Goal: Transaction & Acquisition: Purchase product/service

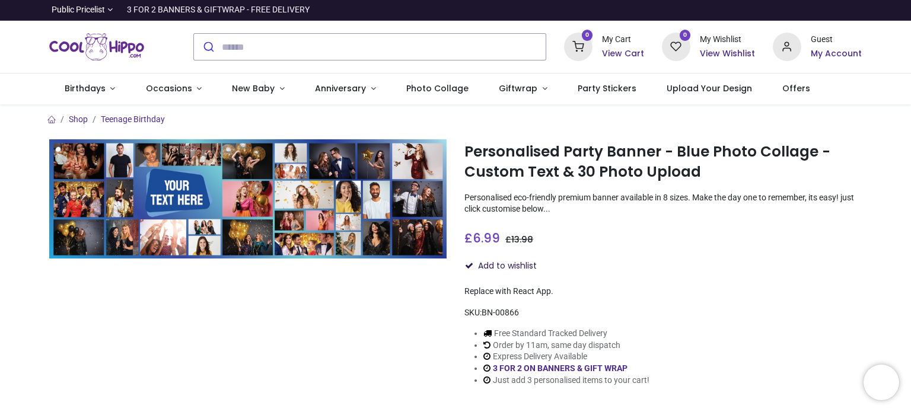
scroll to position [152, 0]
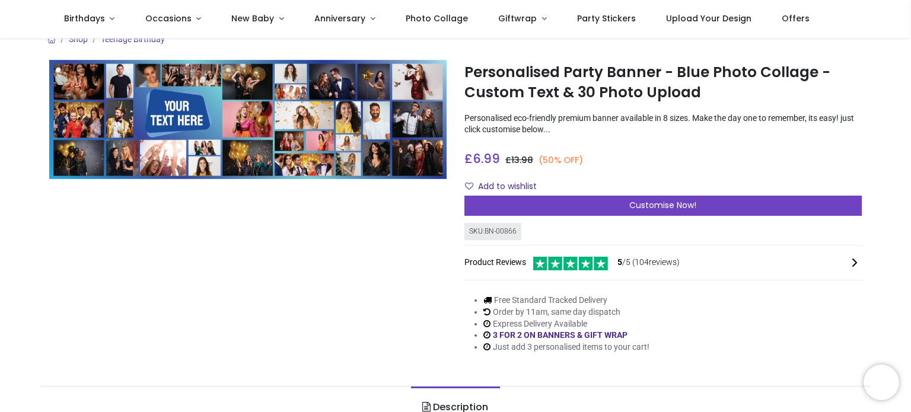
scroll to position [14, 0]
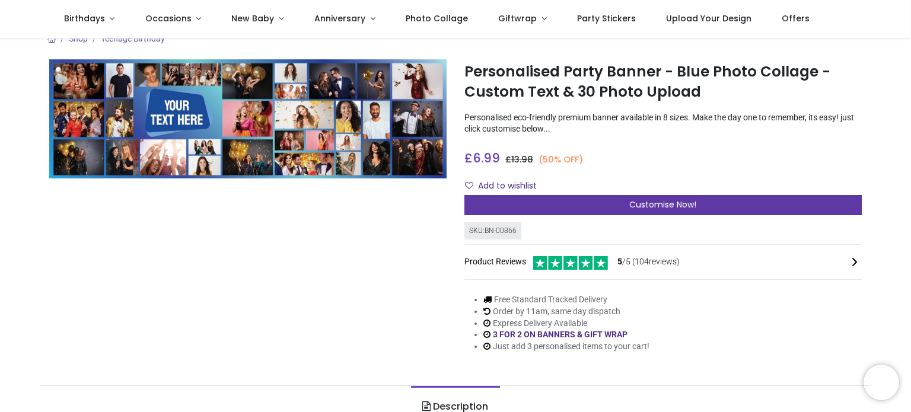
click at [658, 206] on span "Customise Now!" at bounding box center [662, 205] width 67 height 12
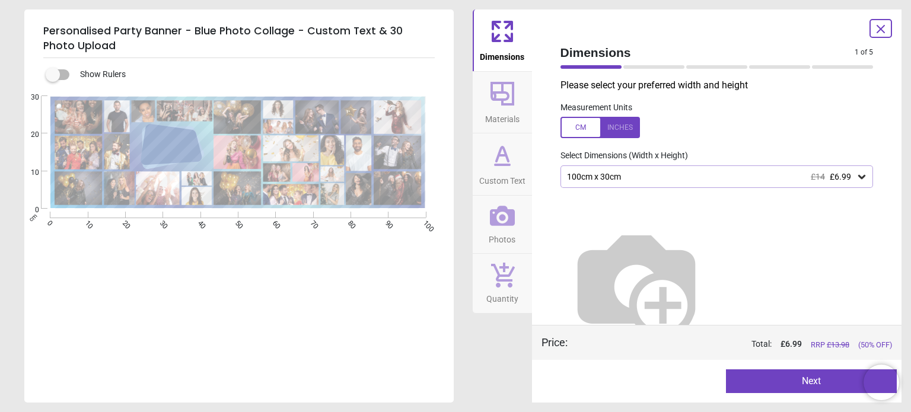
click at [856, 181] on icon at bounding box center [862, 177] width 12 height 12
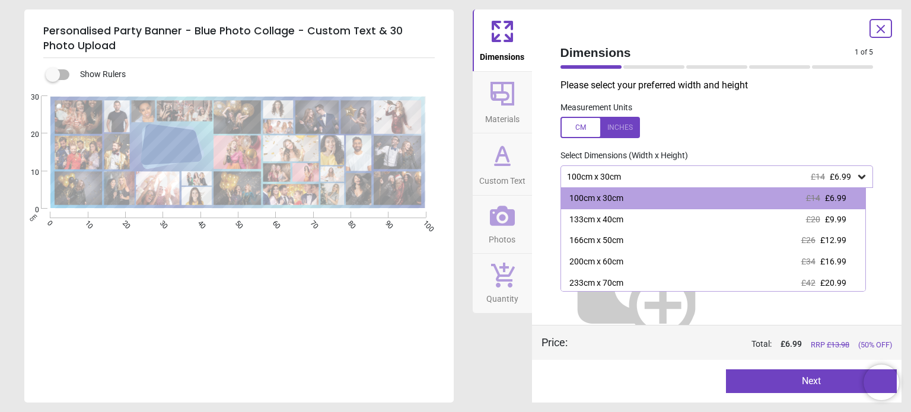
click at [823, 153] on div "Select Dimensions (Width x Height)" at bounding box center [717, 156] width 332 height 12
click at [783, 147] on div "Please select your preferred width and height Measurement Units Select Dimensio…" at bounding box center [717, 202] width 332 height 246
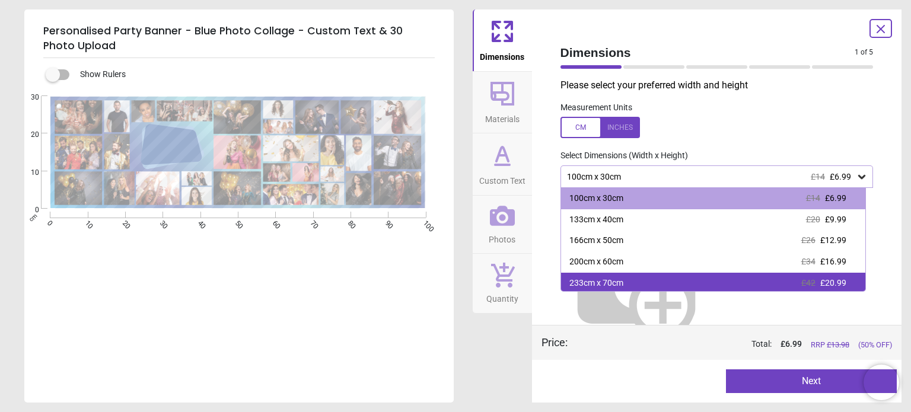
scroll to position [66, 0]
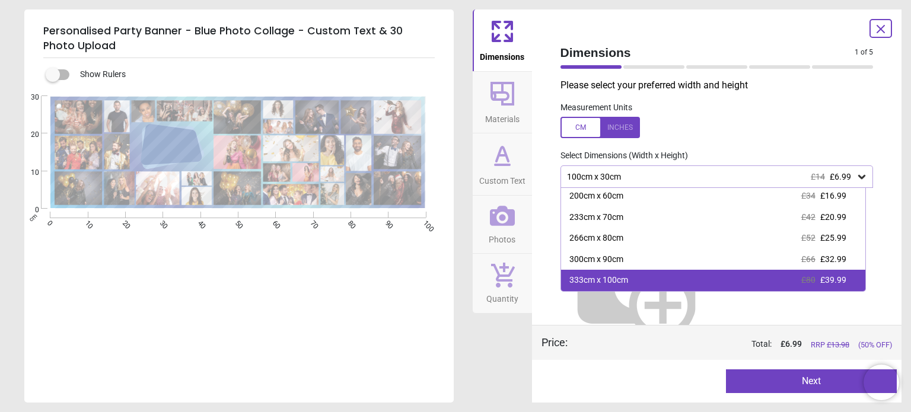
click at [675, 277] on div "333cm x 100cm £80 £39.99" at bounding box center [713, 280] width 304 height 21
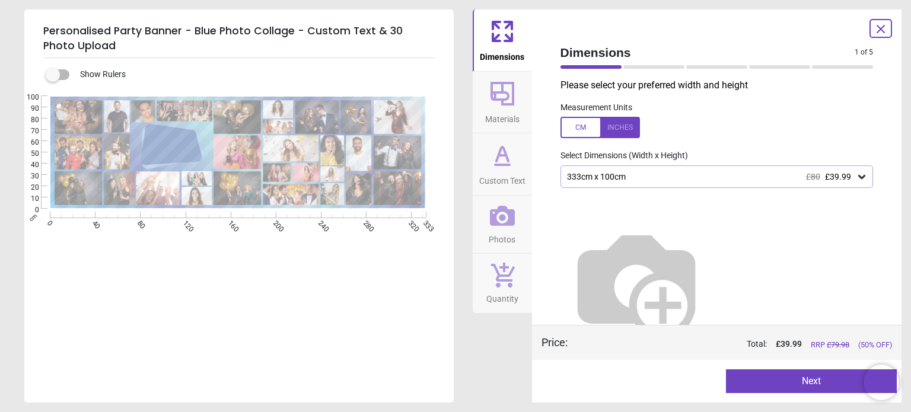
click at [779, 175] on div "333cm x 100cm £80 £39.99" at bounding box center [711, 177] width 291 height 10
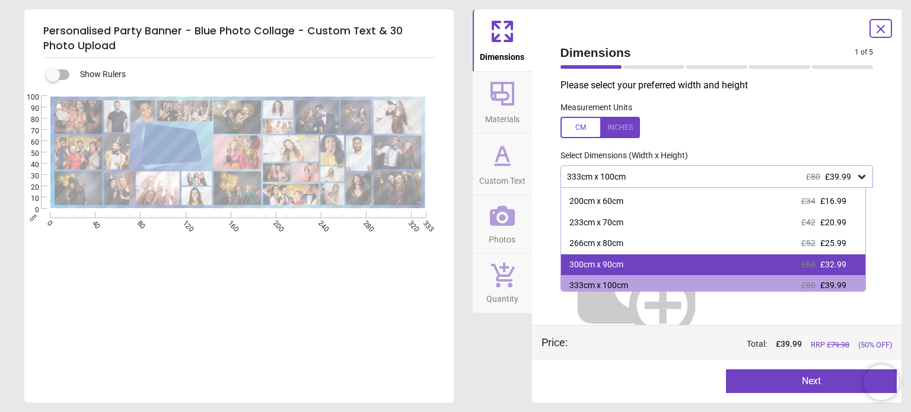
scroll to position [66, 0]
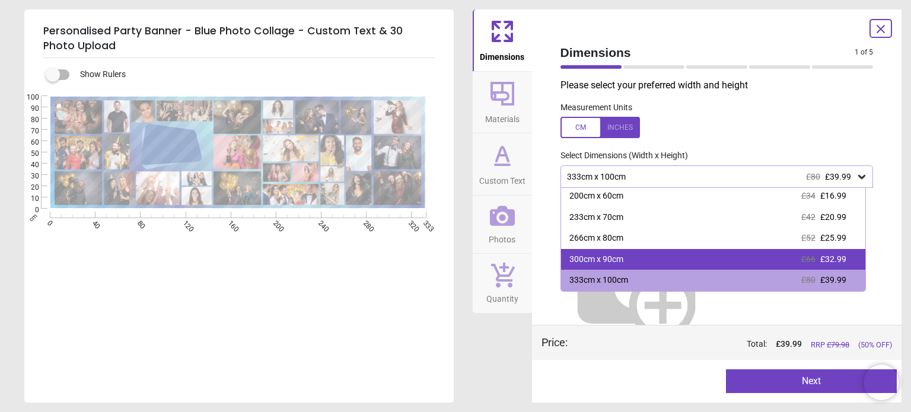
click at [682, 257] on div "300cm x 90cm £66 £32.99" at bounding box center [713, 259] width 304 height 21
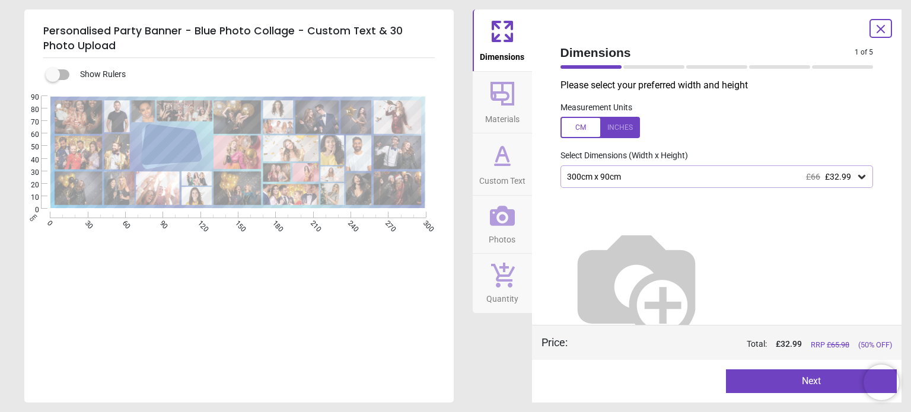
scroll to position [19, 0]
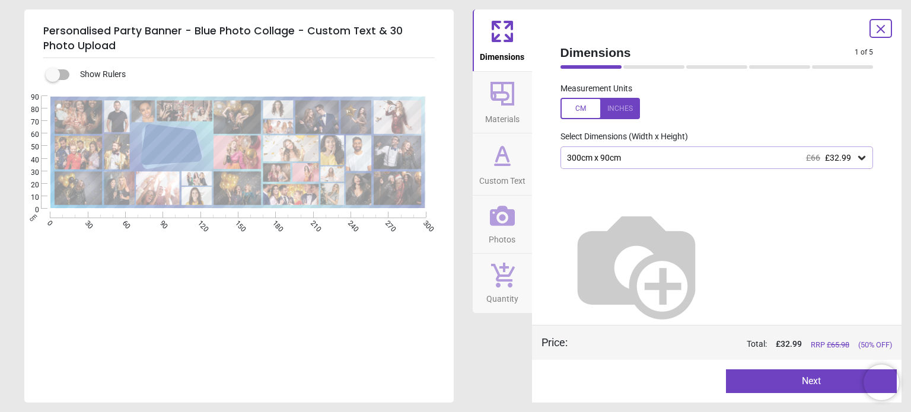
click at [189, 134] on div at bounding box center [171, 146] width 54 height 35
click at [489, 109] on span "Materials" at bounding box center [502, 117] width 34 height 18
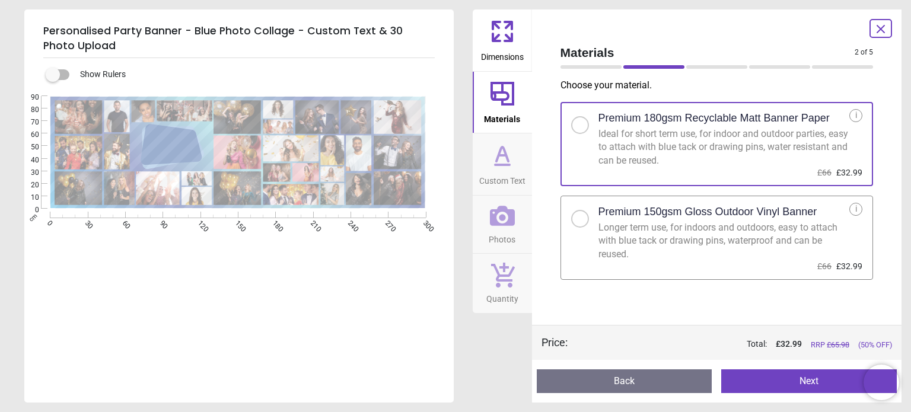
click at [719, 212] on h2 "Premium 150gsm Gloss Outdoor Vinyl Banner" at bounding box center [707, 212] width 219 height 15
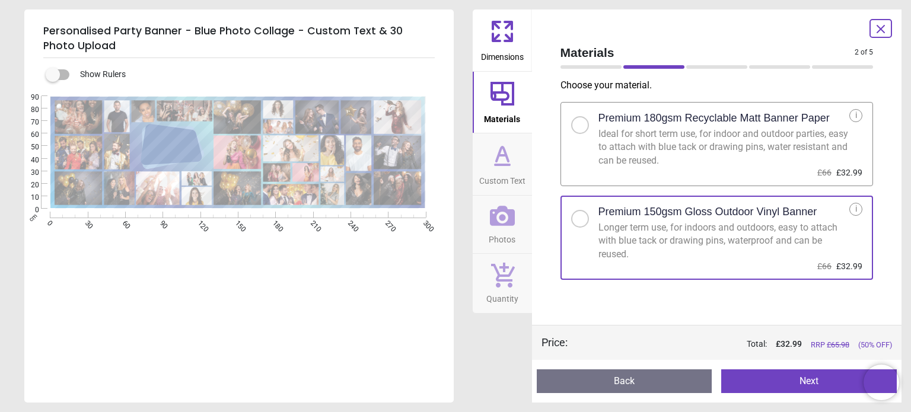
click at [490, 168] on icon at bounding box center [502, 155] width 28 height 28
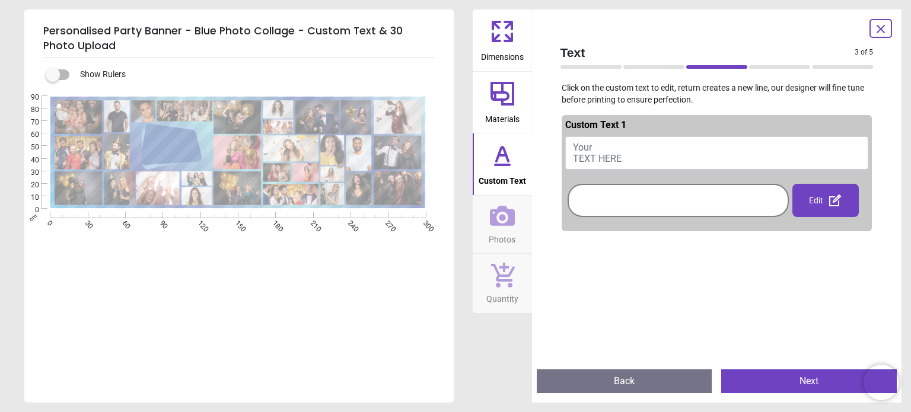
click at [627, 151] on button "Your TEXT HERE" at bounding box center [717, 152] width 304 height 33
click at [821, 201] on div "Edit" at bounding box center [825, 200] width 66 height 33
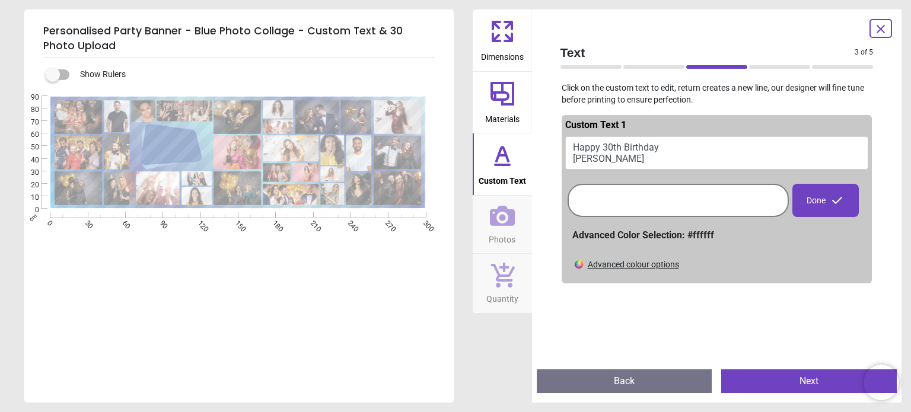
click at [608, 162] on button "Happy 30th Birthday Daniel" at bounding box center [717, 152] width 304 height 33
type textarea "**********"
click at [331, 282] on div "**********" at bounding box center [237, 302] width 427 height 412
click at [524, 235] on button "Photos" at bounding box center [502, 225] width 59 height 58
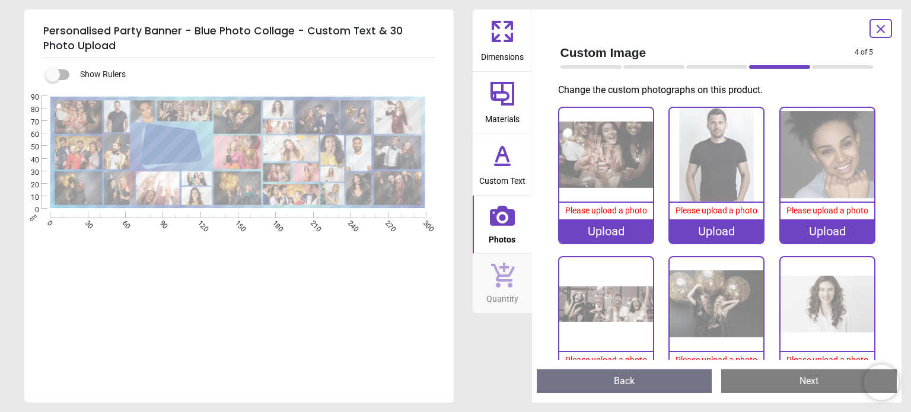
click at [580, 183] on img at bounding box center [606, 155] width 94 height 94
click at [613, 228] on div "Upload" at bounding box center [606, 231] width 94 height 24
click at [89, 291] on div "**********" at bounding box center [237, 219] width 427 height 247
click at [602, 229] on div "Upload" at bounding box center [606, 231] width 94 height 24
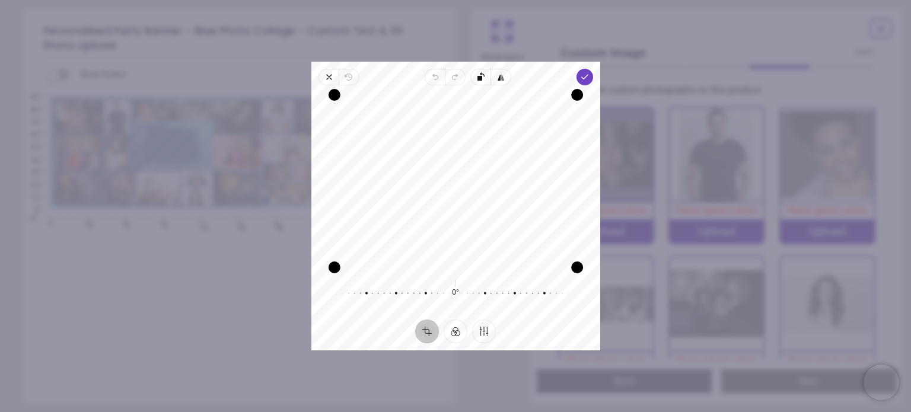
scroll to position [2, 0]
click at [326, 80] on icon "button" at bounding box center [328, 76] width 9 height 9
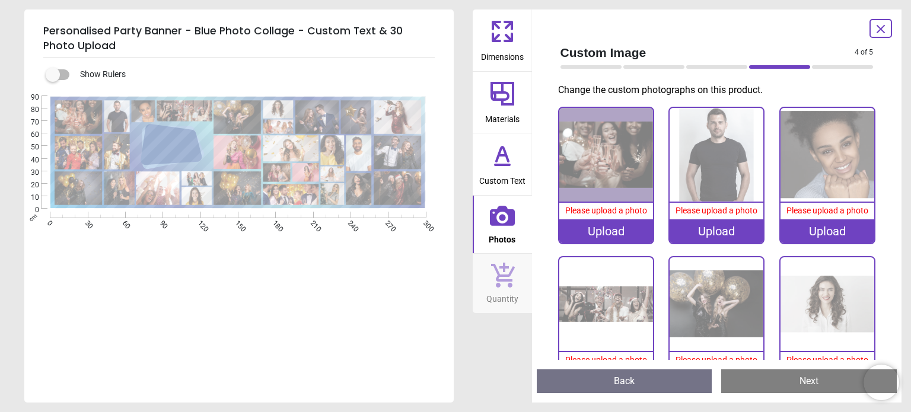
click at [598, 209] on span "Please upload a photo" at bounding box center [606, 210] width 82 height 9
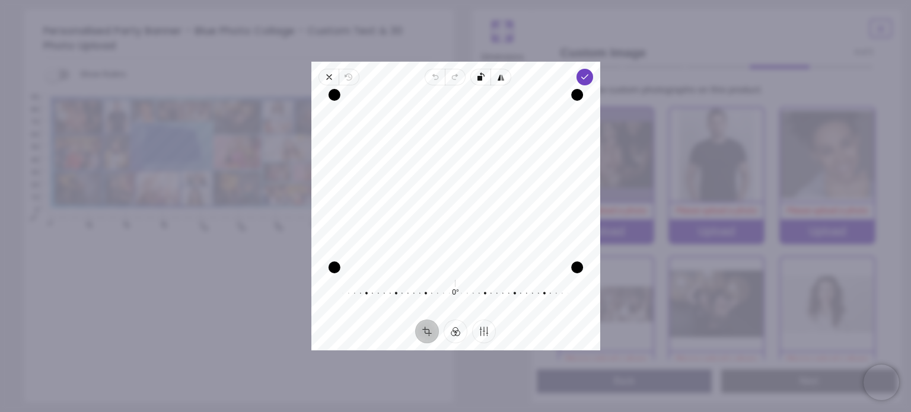
click at [476, 85] on div "Recenter 0° Reset" at bounding box center [455, 202] width 289 height 234
click at [474, 79] on span "Rotate left" at bounding box center [480, 77] width 20 height 17
click at [584, 84] on span "Done" at bounding box center [584, 77] width 17 height 17
